Goal: Book appointment/travel/reservation

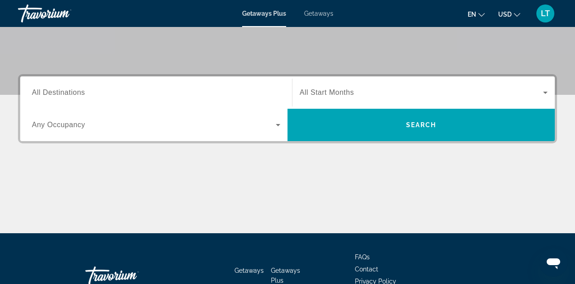
scroll to position [186, 0]
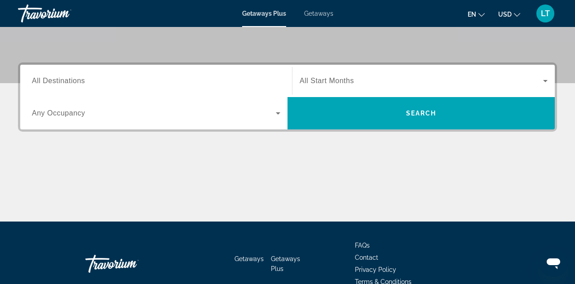
click at [77, 95] on div "Destination All Destinations" at bounding box center [156, 81] width 263 height 32
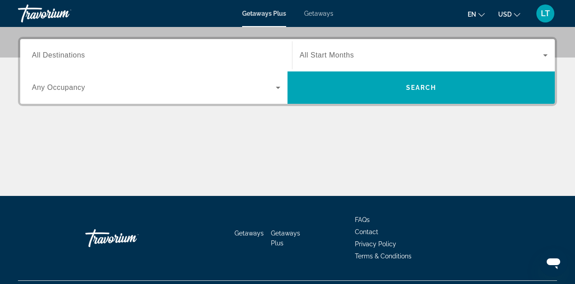
scroll to position [219, 0]
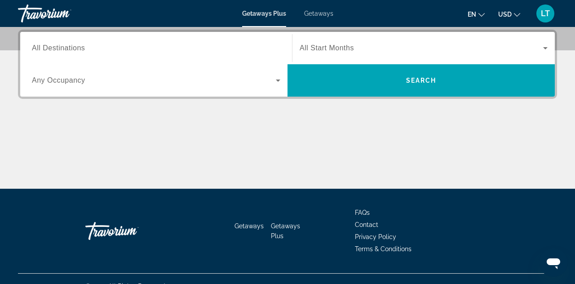
click at [105, 84] on span "Search widget" at bounding box center [154, 80] width 244 height 11
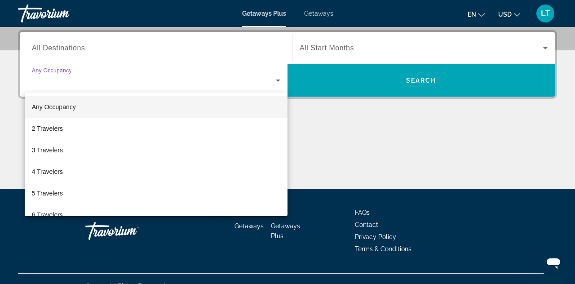
click at [105, 54] on div at bounding box center [287, 142] width 575 height 284
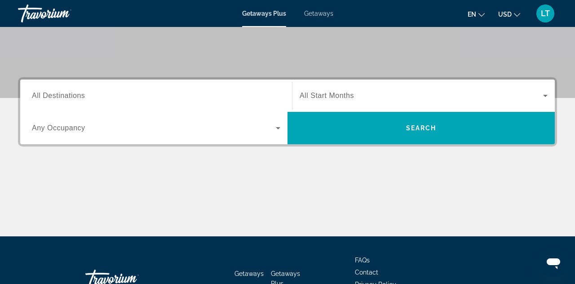
click at [335, 98] on span "All Start Months" at bounding box center [326, 96] width 54 height 8
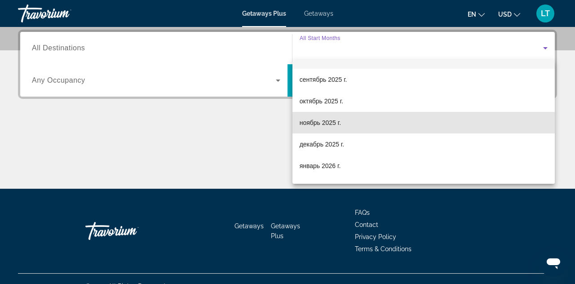
scroll to position [25, 0]
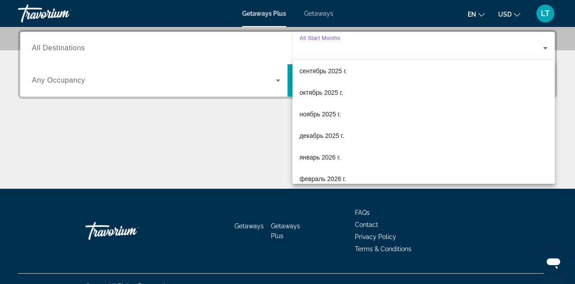
click at [318, 137] on span "декабрь 2025 г." at bounding box center [321, 135] width 44 height 11
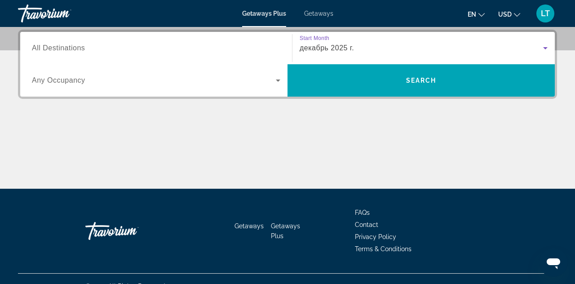
click at [346, 84] on span "Search widget" at bounding box center [420, 81] width 267 height 22
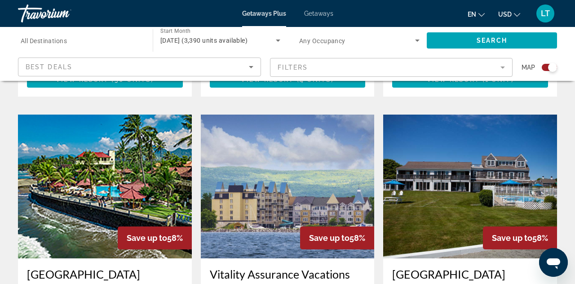
scroll to position [654, 0]
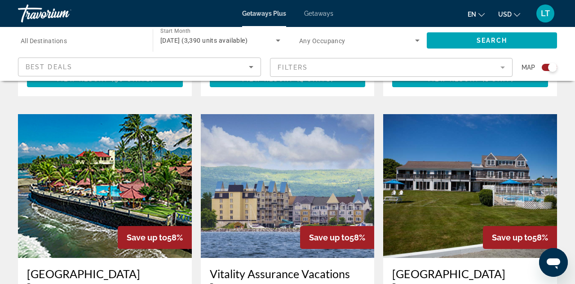
click at [2, 242] on div "Для навигации по карте с помощью жестов дважды нажмите на карту и, удерживая па…" at bounding box center [287, 265] width 575 height 1659
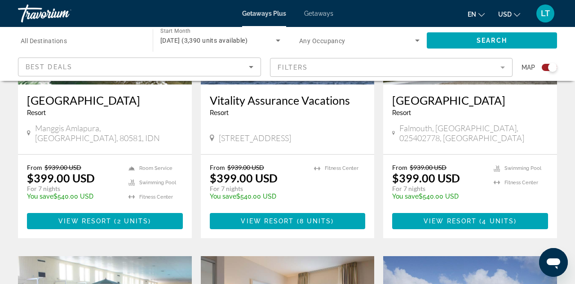
scroll to position [824, 0]
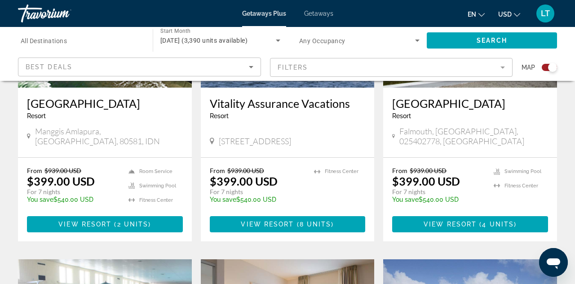
click at [60, 72] on div "Best Deals" at bounding box center [137, 67] width 223 height 11
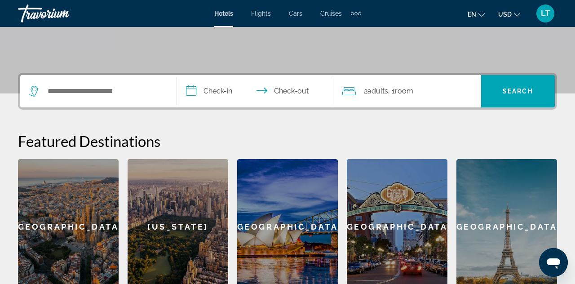
scroll to position [173, 0]
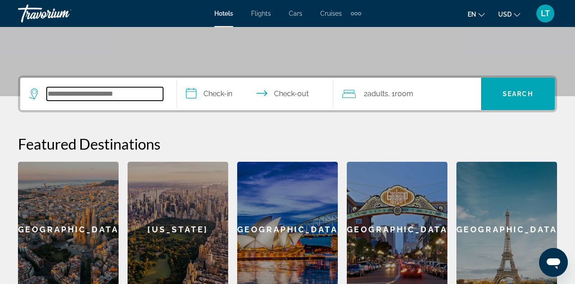
click at [93, 92] on input "Search widget" at bounding box center [105, 93] width 116 height 13
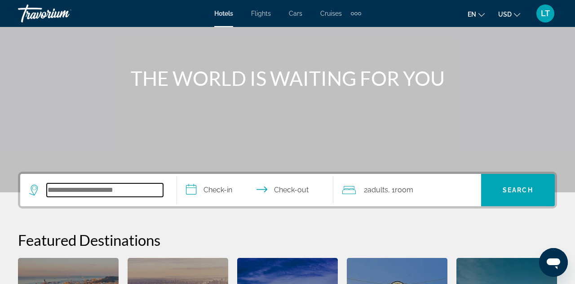
scroll to position [75, 0]
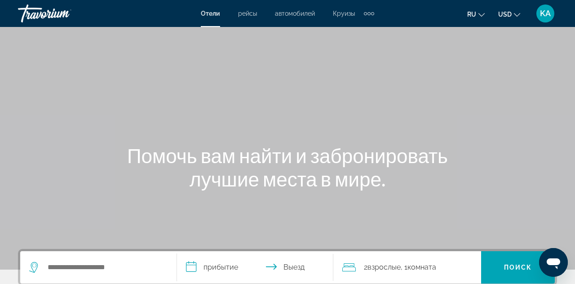
click at [343, 11] on span "Круизы" at bounding box center [344, 13] width 22 height 7
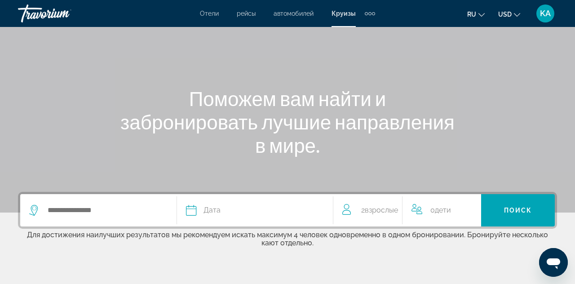
scroll to position [84, 0]
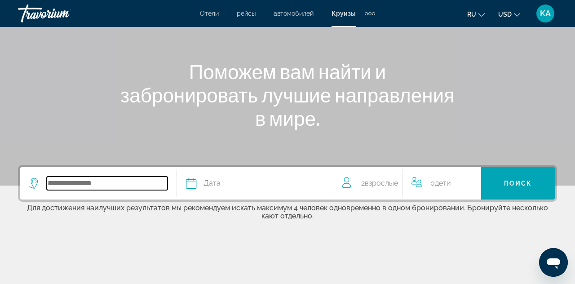
click at [70, 180] on input "Search widget" at bounding box center [107, 182] width 121 height 13
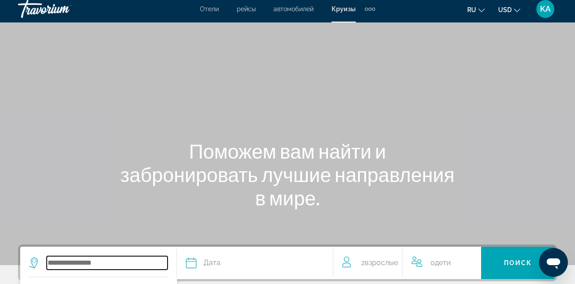
scroll to position [0, 0]
